Goal: Information Seeking & Learning: Ask a question

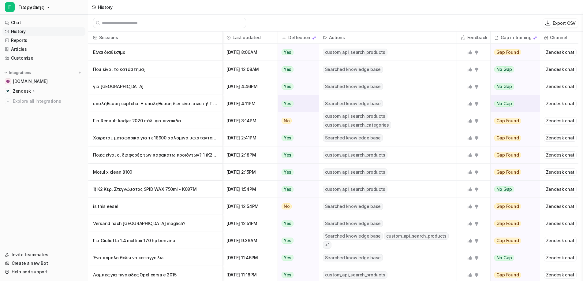
click at [151, 106] on p "επαλήθευση captcha: Η επαλήθευση δεν είναι σωστή! Τι να κάνω;" at bounding box center [155, 103] width 125 height 17
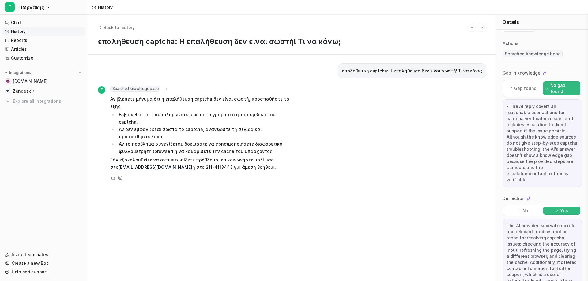
scroll to position [72, 0]
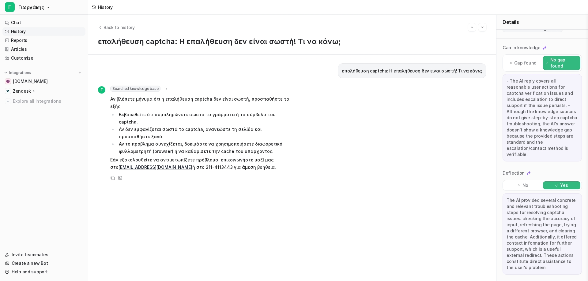
click at [23, 31] on link "History" at bounding box center [43, 31] width 83 height 9
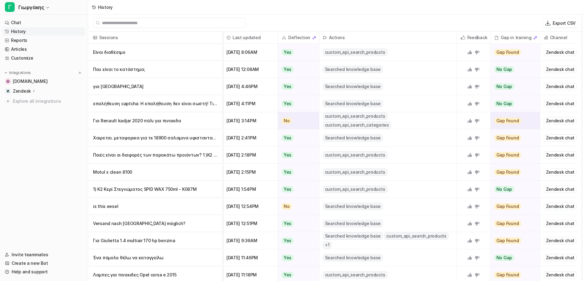
click at [165, 121] on p "Για Renault kadjar 2020 πάλι για πινακιδα" at bounding box center [155, 120] width 125 height 17
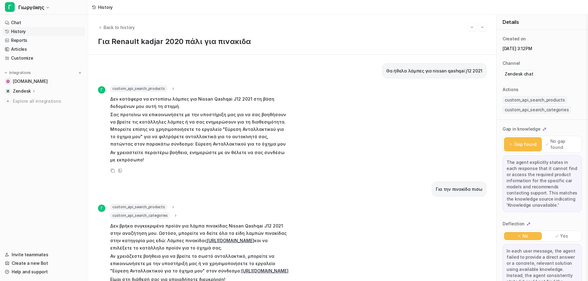
scroll to position [149, 0]
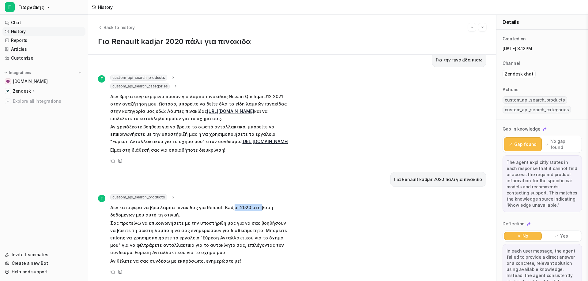
drag, startPoint x: 235, startPoint y: 202, endPoint x: 256, endPoint y: 203, distance: 20.8
click at [256, 204] on p "Δεν κατάφερα να βρω λάμπα πινακίδας για Renault Kadjar 2020 στη βάση δεδομένων …" at bounding box center [199, 211] width 179 height 15
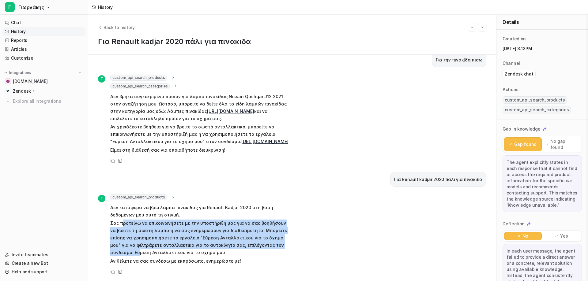
drag, startPoint x: 122, startPoint y: 219, endPoint x: 279, endPoint y: 242, distance: 158.4
click at [279, 242] on p "Σας προτείνω να επικοινωνήσετε με την υποστήριξη μας για να σας βοηθήσουν να βρ…" at bounding box center [199, 238] width 179 height 37
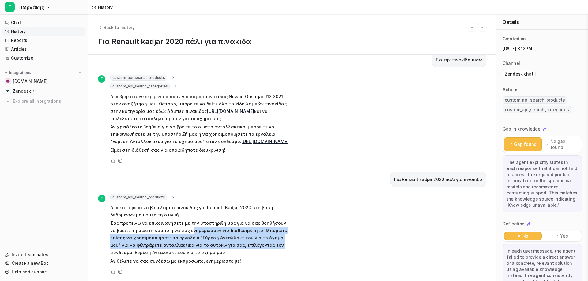
drag, startPoint x: 181, startPoint y: 225, endPoint x: 250, endPoint y: 238, distance: 70.5
click at [250, 238] on p "Σας προτείνω να επικοινωνήσετε με την υποστήριξη μας για να σας βοηθήσουν να βρ…" at bounding box center [199, 238] width 179 height 37
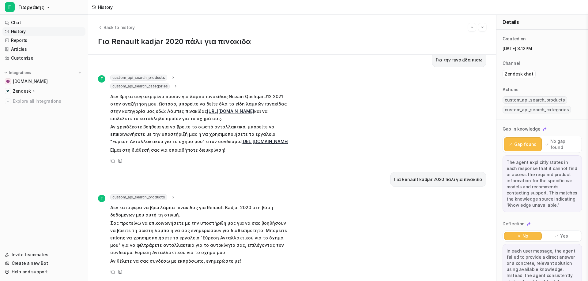
click at [154, 245] on p "Σας προτείνω να επικοινωνήσετε με την υποστήριξη μας για να σας βοηθήσουν να βρ…" at bounding box center [199, 238] width 179 height 37
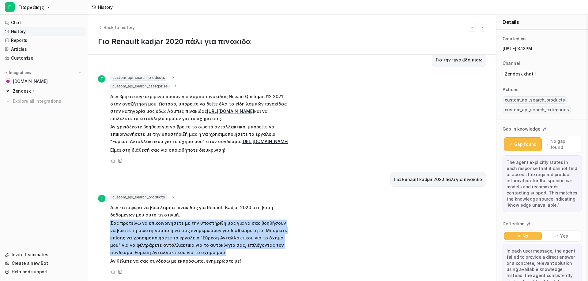
click at [154, 245] on p "Σας προτείνω να επικοινωνήσετε με την υποστήριξη μας για να σας βοηθήσουν να βρ…" at bounding box center [199, 238] width 179 height 37
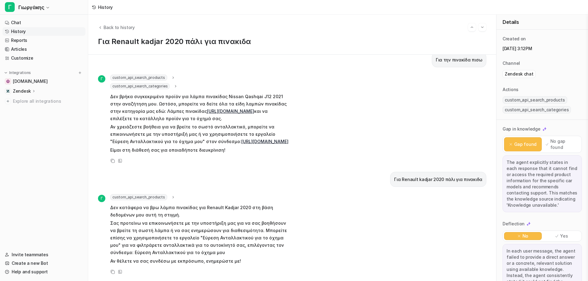
click at [157, 258] on p "Αν θέλετε να σας συνδέσω με εκπρόσωπο, ενημερώστε με!" at bounding box center [199, 261] width 179 height 7
click at [214, 237] on p "Σας προτείνω να επικοινωνήσετε με την υποστήριξη μας για να σας βοηθήσουν να βρ…" at bounding box center [199, 238] width 179 height 37
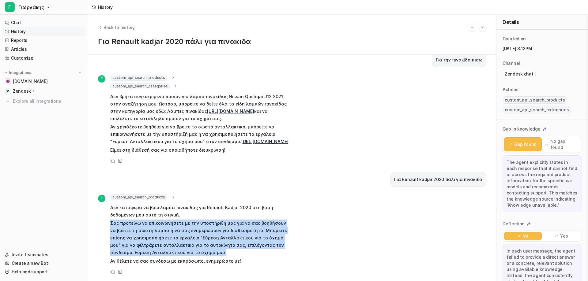
click at [214, 237] on p "Σας προτείνω να επικοινωνήσετε με την υποστήριξη μας για να σας βοηθήσουν να βρ…" at bounding box center [199, 238] width 179 height 37
click at [228, 228] on p "Σας προτείνω να επικοινωνήσετε με την υποστήριξη μας για να σας βοηθήσουν να βρ…" at bounding box center [199, 238] width 179 height 37
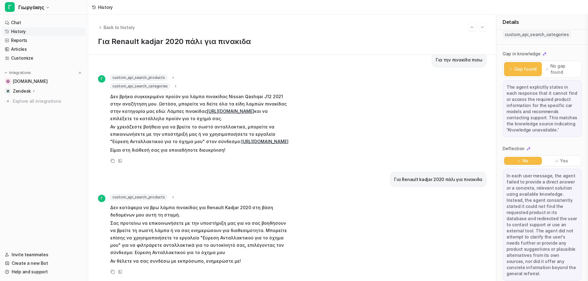
scroll to position [0, 0]
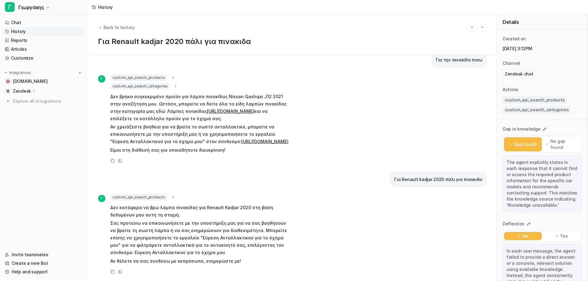
click at [102, 9] on div "History" at bounding box center [105, 7] width 15 height 6
click at [99, 28] on icon "Back to history" at bounding box center [100, 27] width 4 height 5
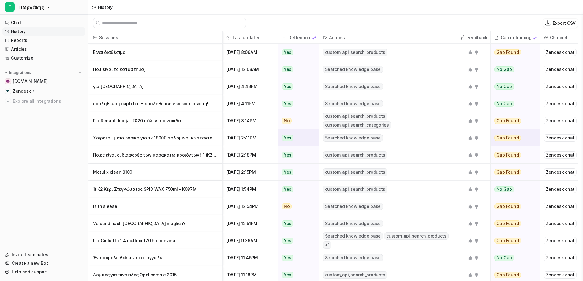
click at [170, 138] on p "Χαιρεται. μεταφορικα για τκ 18900 σαλαμινα υφιστανται και εαν ναι ποιο το κοστος" at bounding box center [155, 137] width 125 height 17
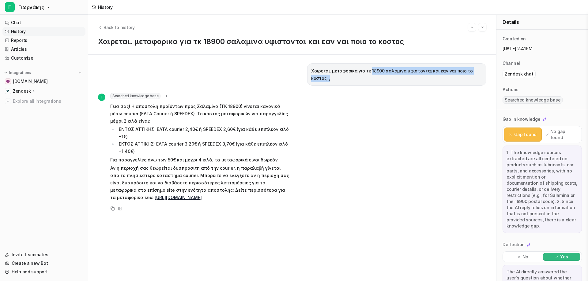
drag, startPoint x: 364, startPoint y: 72, endPoint x: 480, endPoint y: 72, distance: 115.7
click at [480, 72] on div "Χαιρεται. μεταφορικα για τκ 18900 σαλαμινα υφιστανται και εαν ναι ποιο το κοστο…" at bounding box center [396, 74] width 179 height 22
click at [200, 105] on p "Γεια σας! Η αποστολή προϊόντων προς Σαλαμίνα (ΤΚ 18900) γίνεται κανονικά μέσω c…" at bounding box center [199, 114] width 179 height 22
click at [118, 30] on span "Back to history" at bounding box center [118, 27] width 31 height 6
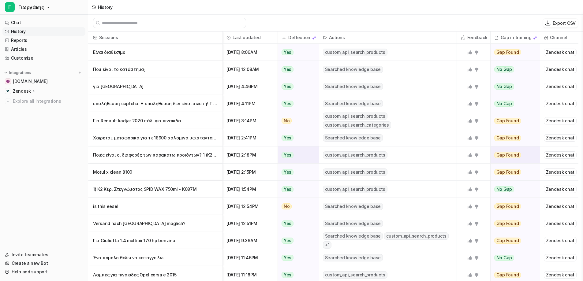
click at [151, 156] on p "Ποιές είναι οι διαφορές των παρακάτω προιόντων? 1 )K2 Υγρό Κερί Περιποίησης Χρώμ" at bounding box center [155, 155] width 125 height 17
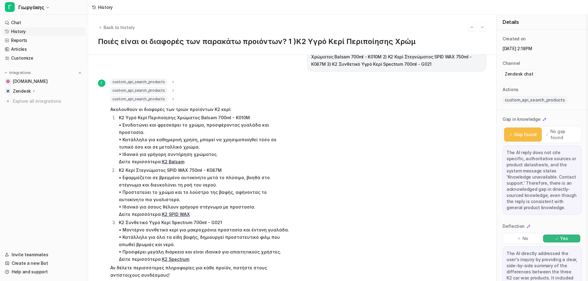
scroll to position [33, 0]
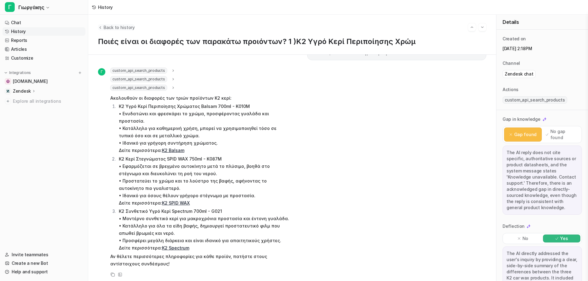
click at [110, 26] on span "Back to history" at bounding box center [118, 27] width 31 height 6
